Goal: Information Seeking & Learning: Learn about a topic

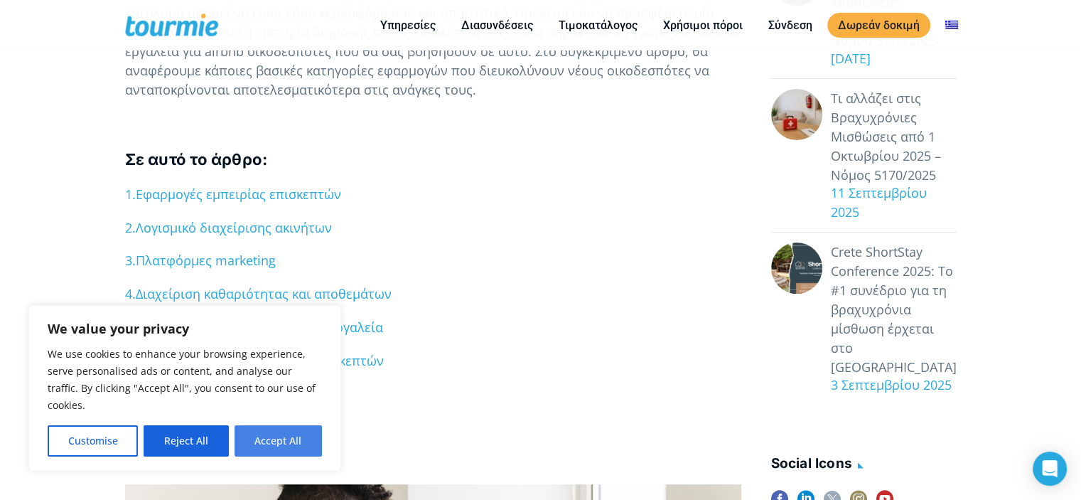
click at [287, 446] on button "Accept All" at bounding box center [278, 440] width 87 height 31
checkbox input "true"
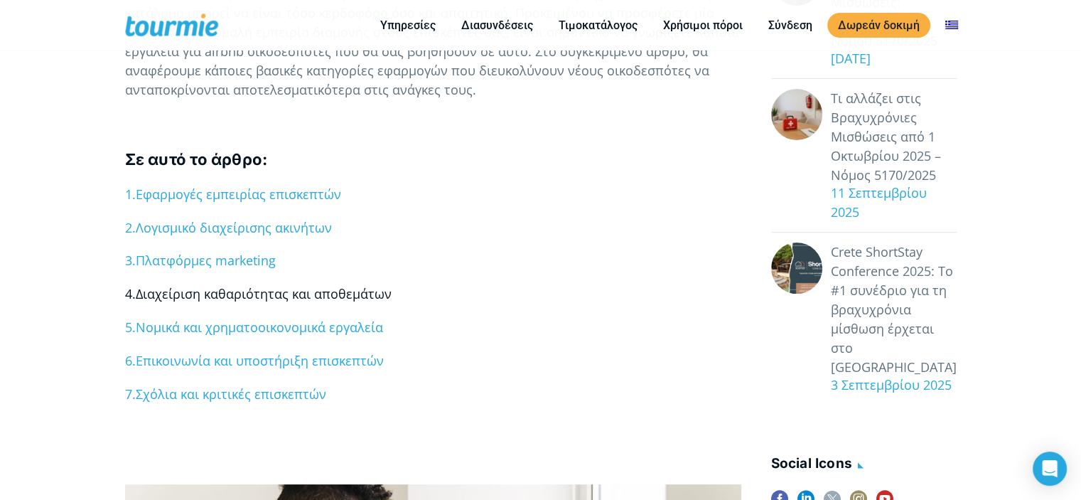
click at [303, 295] on span "Διαχείριση καθαριότητας και αποθεμάτων" at bounding box center [264, 293] width 256 height 17
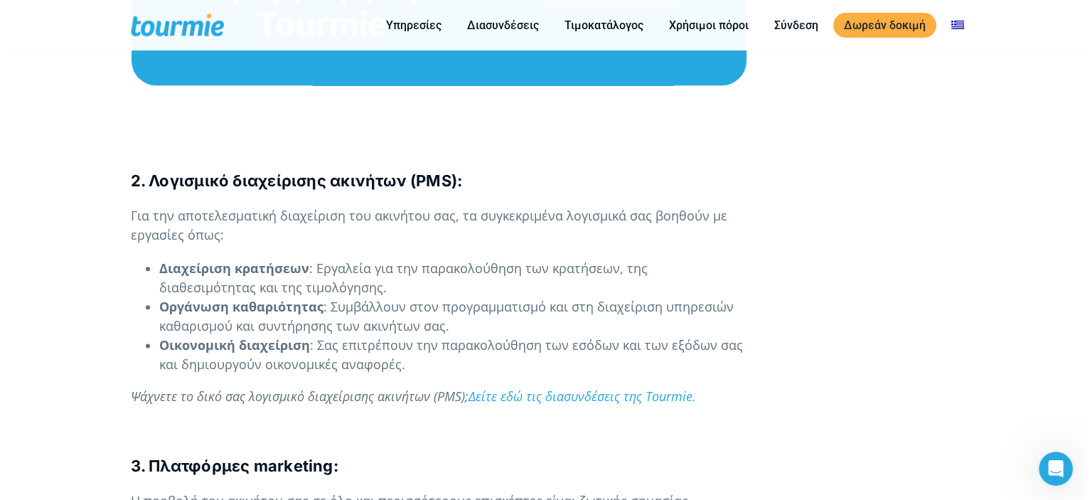
scroll to position [1706, 0]
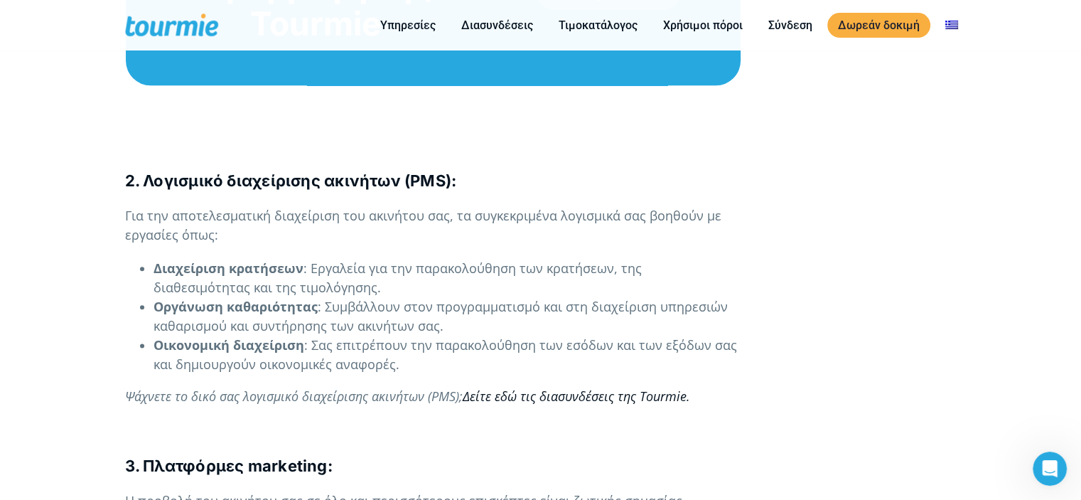
click at [606, 398] on link "Δείτε εδώ τις διασυνδέσεις της Tourmie." at bounding box center [576, 395] width 227 height 17
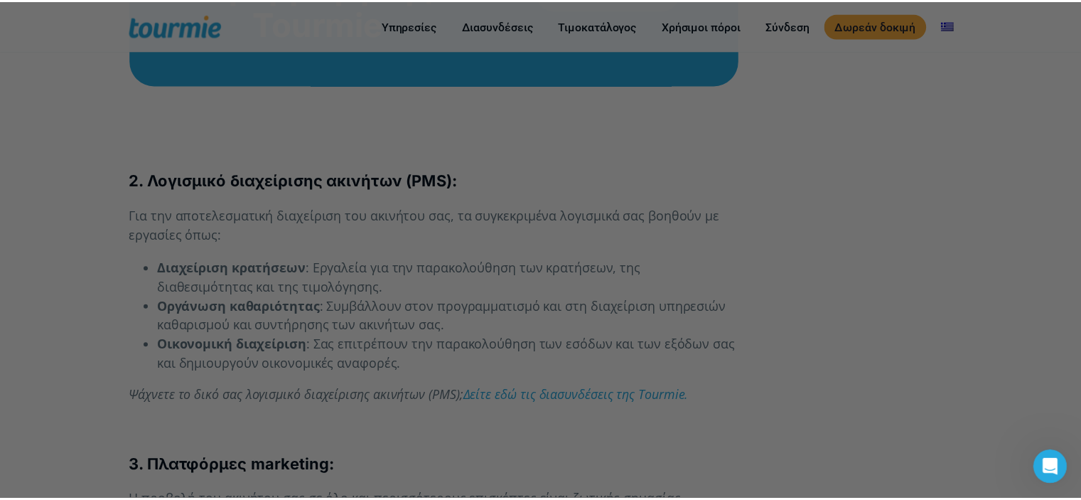
scroll to position [380, 0]
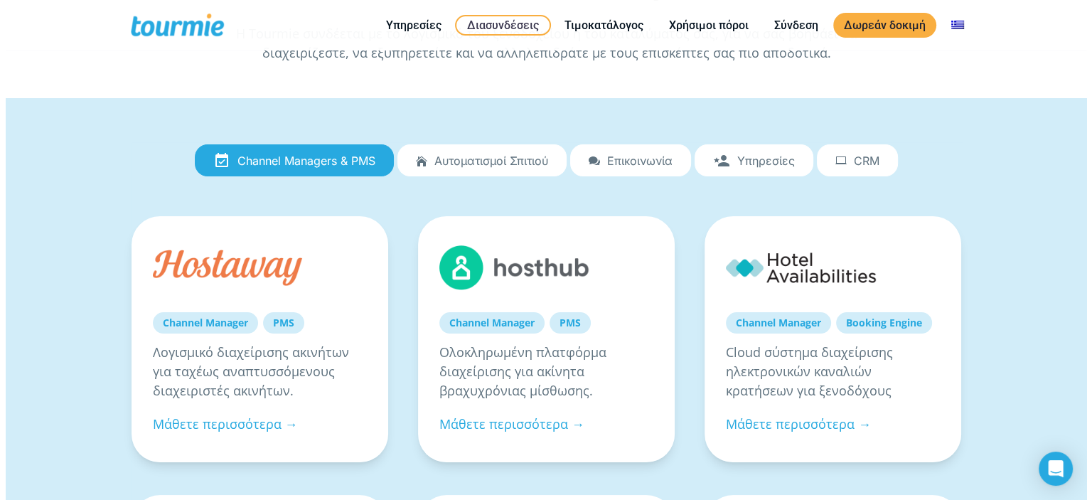
scroll to position [71, 0]
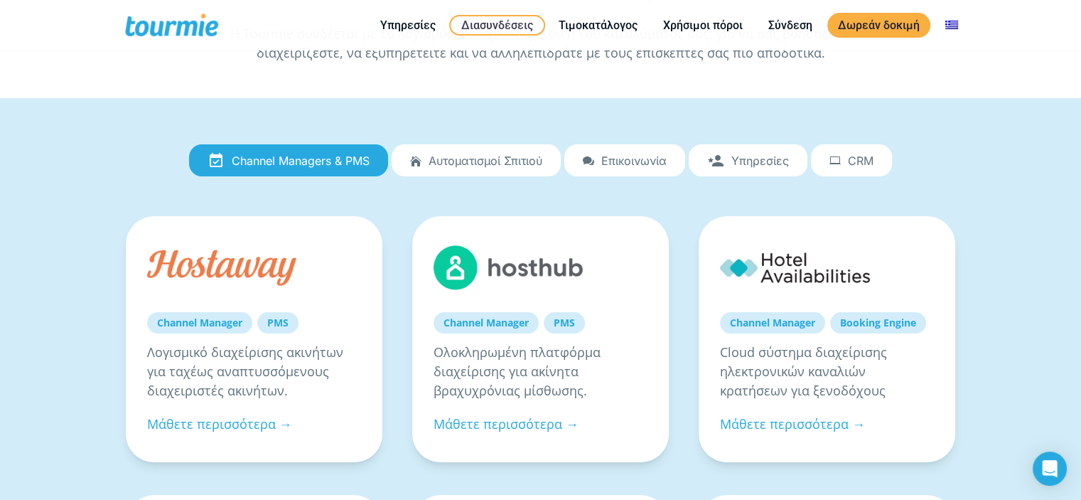
click at [759, 154] on span "Υπηρεσίες" at bounding box center [761, 160] width 58 height 13
